Goal: Find contact information: Find contact information

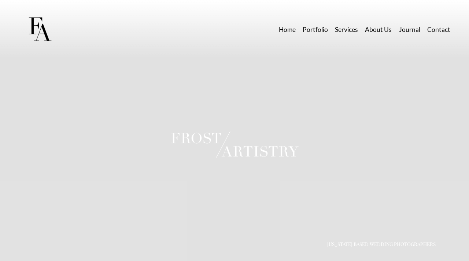
scroll to position [6, 0]
click at [439, 28] on link "Contact" at bounding box center [438, 29] width 23 height 13
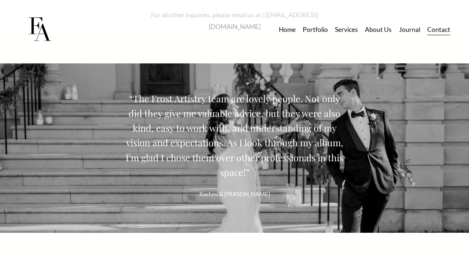
scroll to position [970, 0]
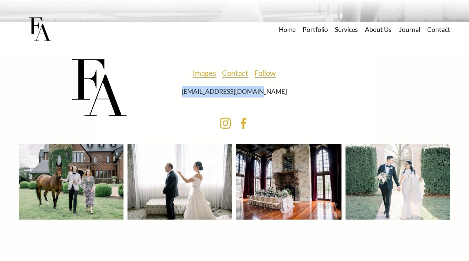
drag, startPoint x: 200, startPoint y: 91, endPoint x: 290, endPoint y: 99, distance: 89.8
click at [290, 99] on div "Images Contact Follow [EMAIL_ADDRESS][DOMAIN_NAME]" at bounding box center [234, 82] width 177 height 36
copy p "[EMAIL_ADDRESS][DOMAIN_NAME]"
click at [230, 119] on use "Instagram" at bounding box center [225, 122] width 23 height 23
